Goal: Task Accomplishment & Management: Use online tool/utility

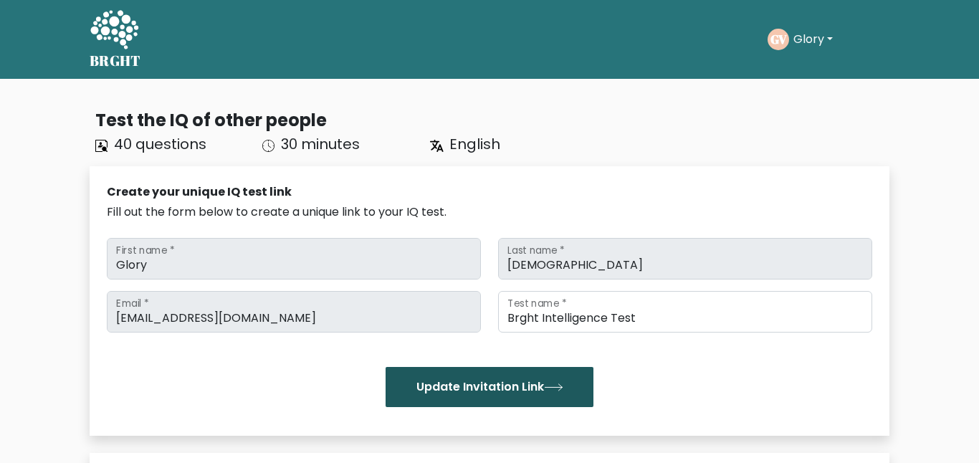
click at [534, 379] on button "Update Invitation Link" at bounding box center [489, 387] width 208 height 40
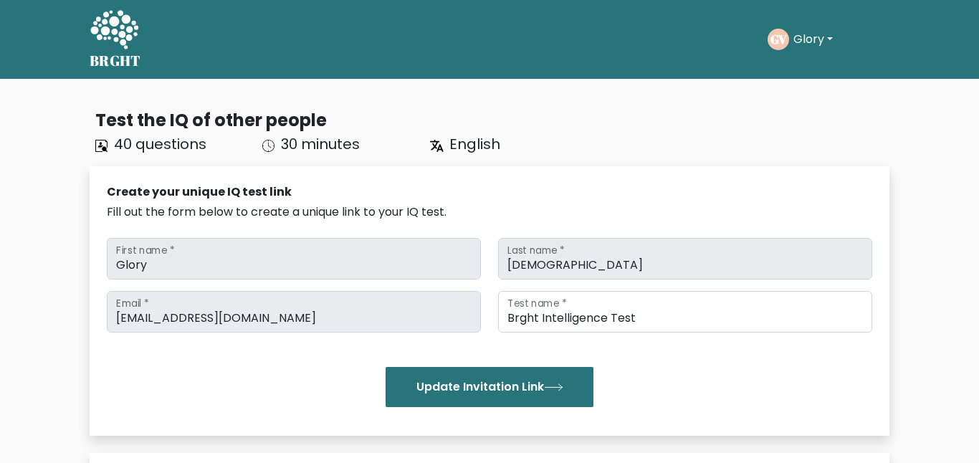
click at [534, 379] on button "Update Invitation Link" at bounding box center [489, 387] width 208 height 40
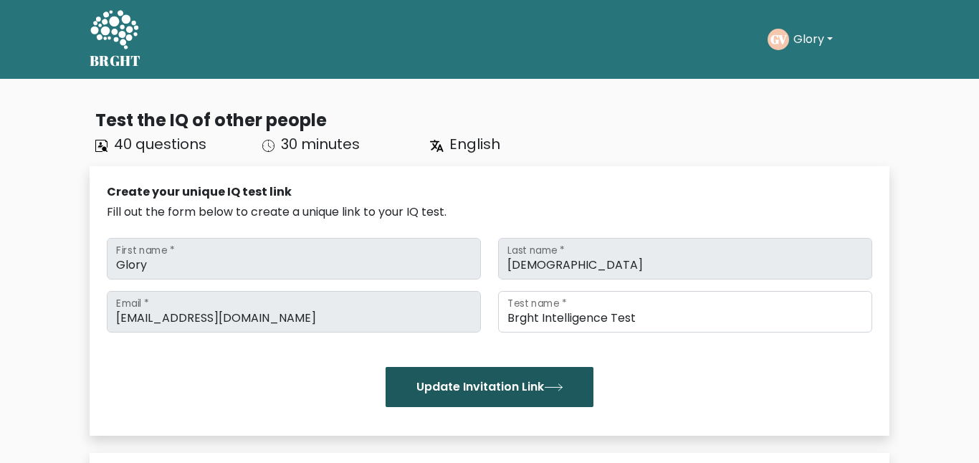
click at [562, 393] on button "Update Invitation Link" at bounding box center [489, 387] width 208 height 40
click at [564, 402] on button "Update Invitation Link" at bounding box center [489, 387] width 208 height 40
click at [476, 378] on button "Update Invitation Link" at bounding box center [489, 387] width 208 height 40
